Goal: Task Accomplishment & Management: Use online tool/utility

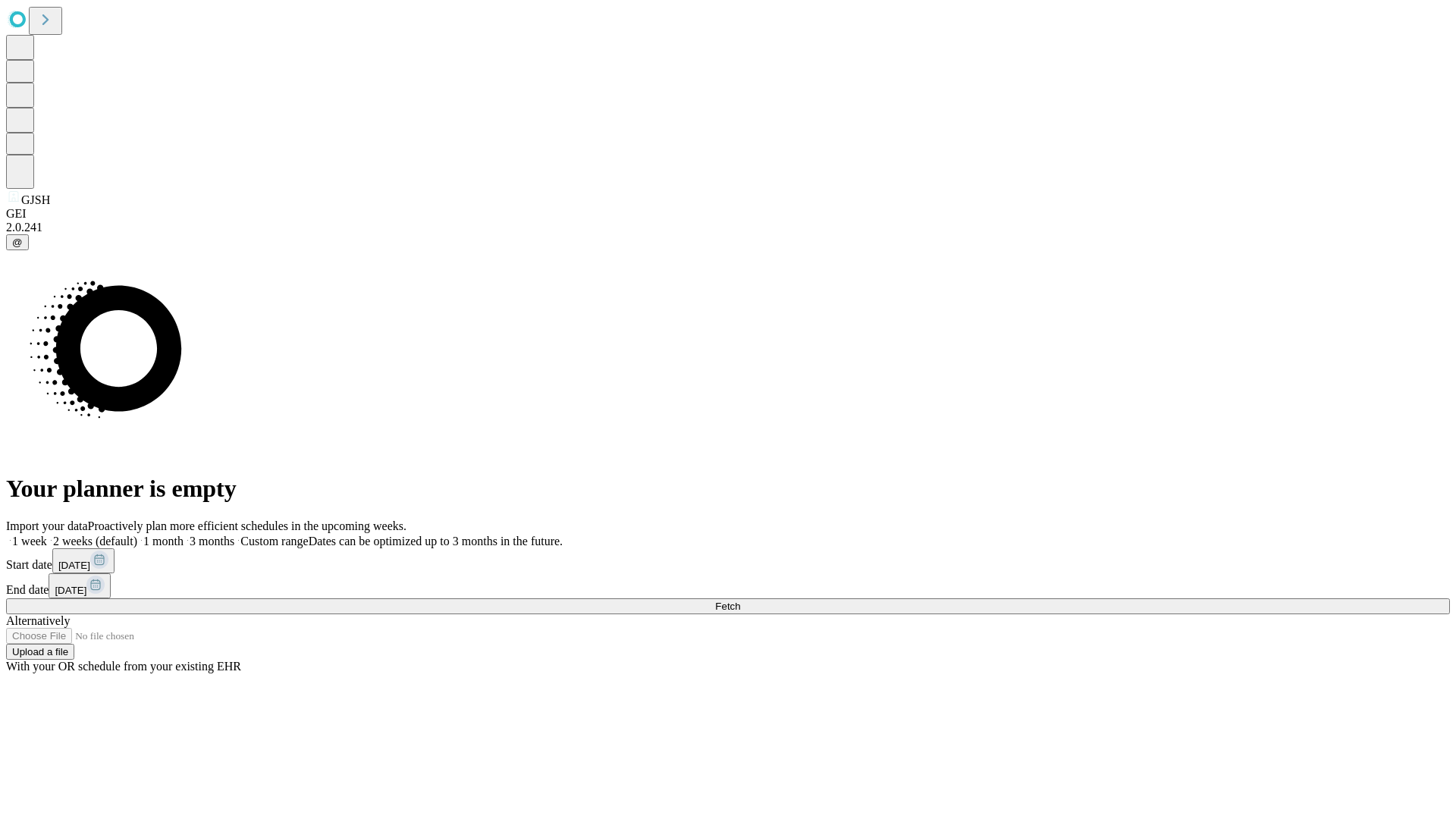
click at [740, 600] on span "Fetch" at bounding box center [727, 606] width 25 height 11
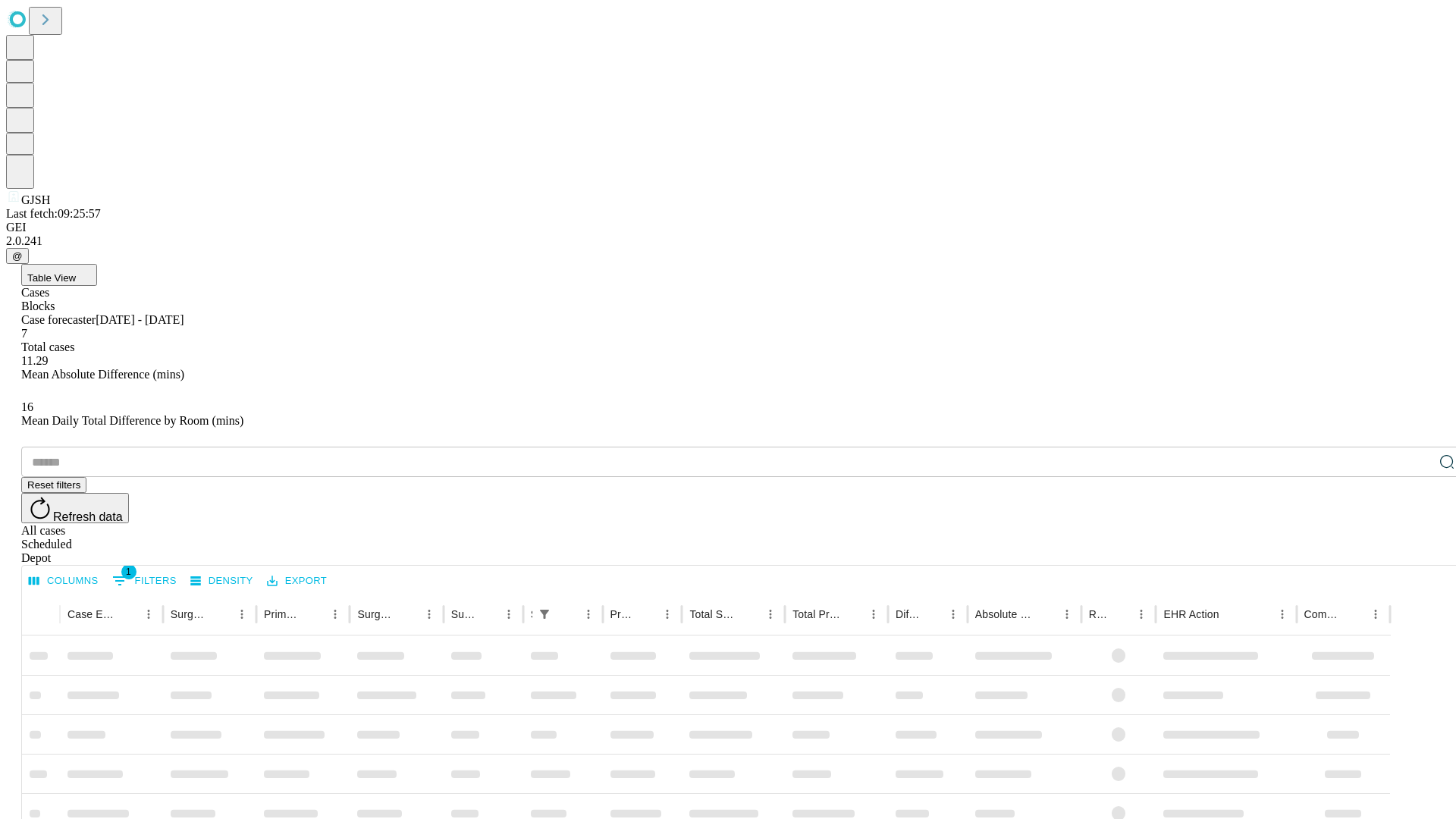
click at [1416, 551] on div "Depot" at bounding box center [742, 558] width 1443 height 14
